Goal: Task Accomplishment & Management: Manage account settings

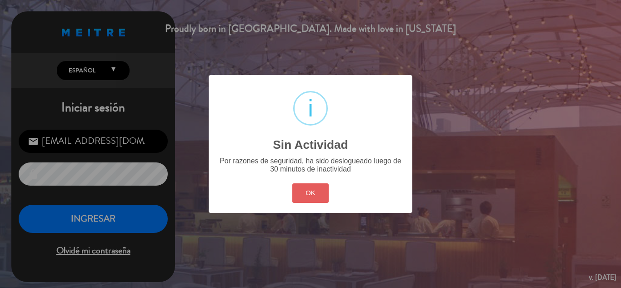
click at [298, 194] on button "OK" at bounding box center [310, 193] width 37 height 20
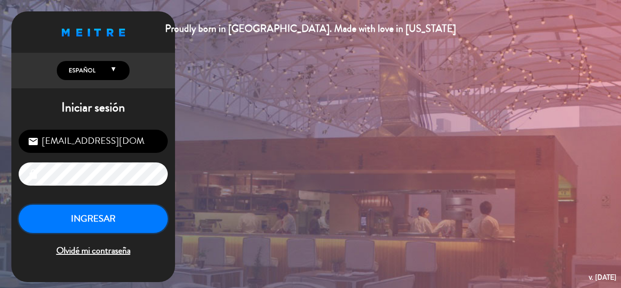
click at [119, 212] on button "INGRESAR" at bounding box center [93, 218] width 149 height 29
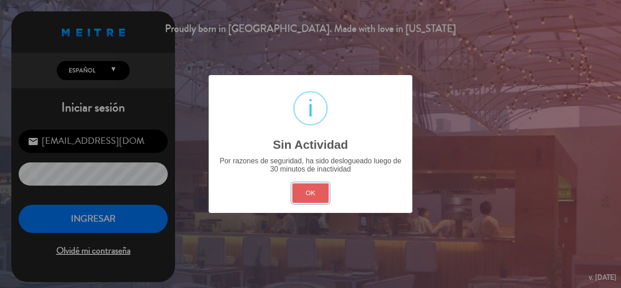
click at [302, 191] on button "OK" at bounding box center [310, 193] width 37 height 20
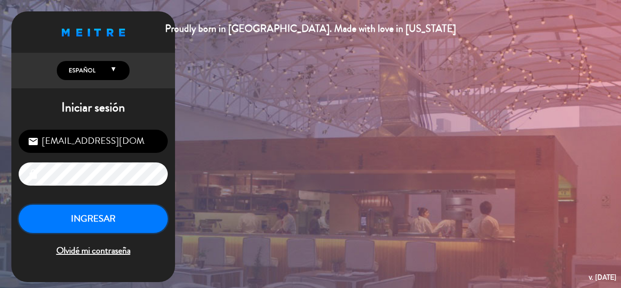
click at [113, 208] on button "INGRESAR" at bounding box center [93, 218] width 149 height 29
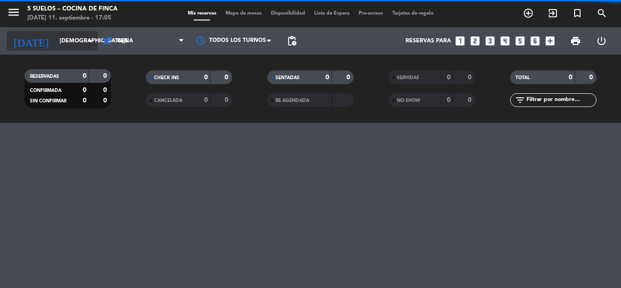
click at [55, 46] on input "[DEMOGRAPHIC_DATA][DATE]" at bounding box center [93, 40] width 77 height 15
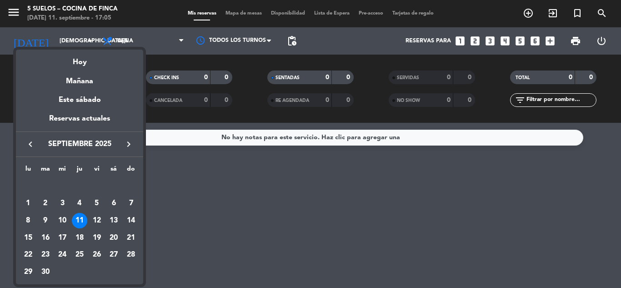
click at [132, 137] on div "keyboard_arrow_left septiembre 2025 keyboard_arrow_right" at bounding box center [79, 143] width 127 height 25
click at [131, 139] on icon "keyboard_arrow_right" at bounding box center [128, 144] width 11 height 11
click at [37, 148] on button "keyboard_arrow_left" at bounding box center [30, 144] width 16 height 12
click at [113, 202] on div "4" at bounding box center [113, 202] width 15 height 15
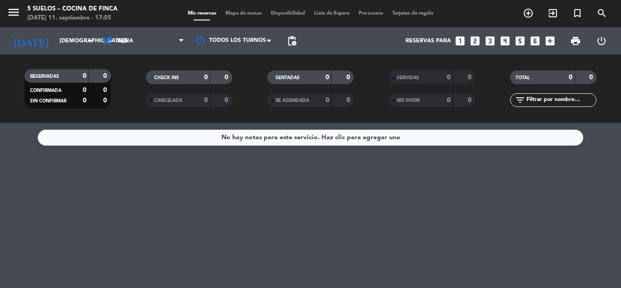
type input "[DATE]"
click at [151, 29] on div "Todos los servicios Almuerzo Cena Cena Todos los servicios Almuerzo Cena" at bounding box center [143, 40] width 91 height 27
click at [154, 39] on span "Cena" at bounding box center [143, 41] width 91 height 20
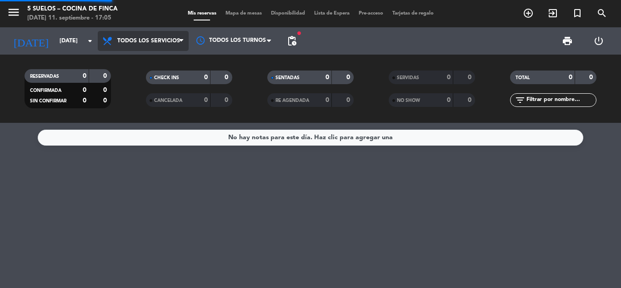
click at [164, 64] on div "menu 5 SUELOS – COCINA DE FINCA [DATE] 11. septiembre - 17:05 Mis reservas Mapa…" at bounding box center [310, 61] width 621 height 123
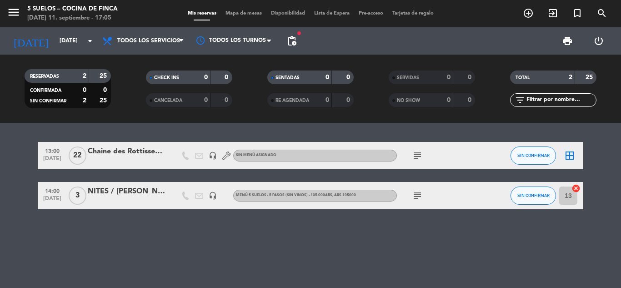
click at [416, 154] on icon "subject" at bounding box center [417, 155] width 11 height 11
